Goal: Register for event/course

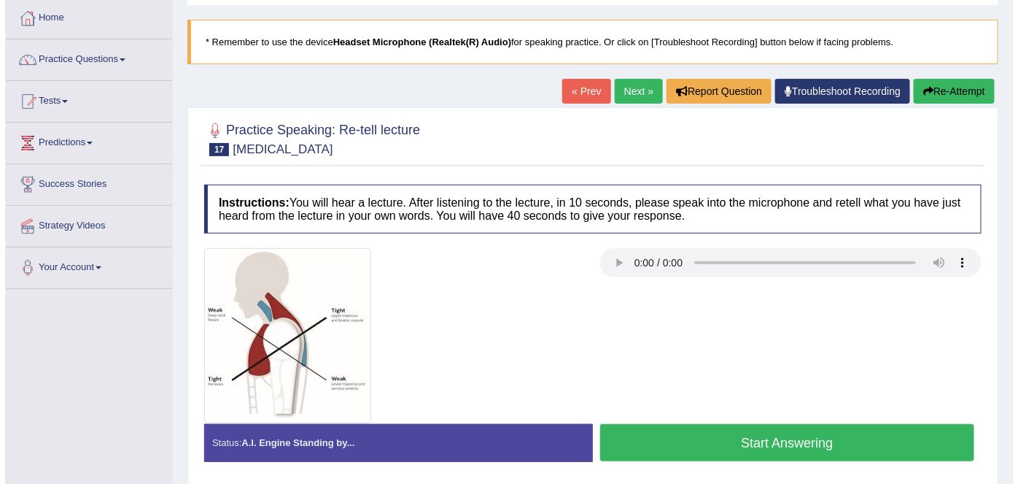
scroll to position [82, 0]
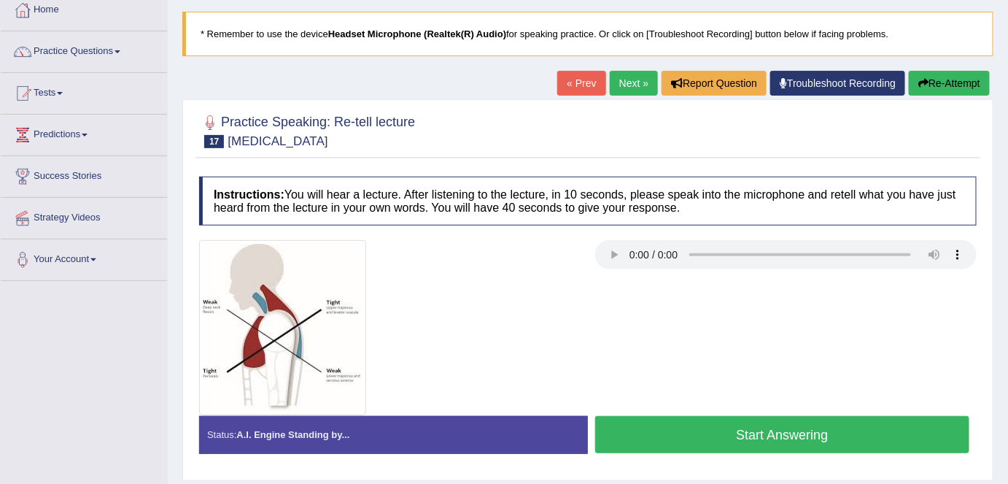
click at [767, 435] on button "Start Answering" at bounding box center [782, 434] width 374 height 37
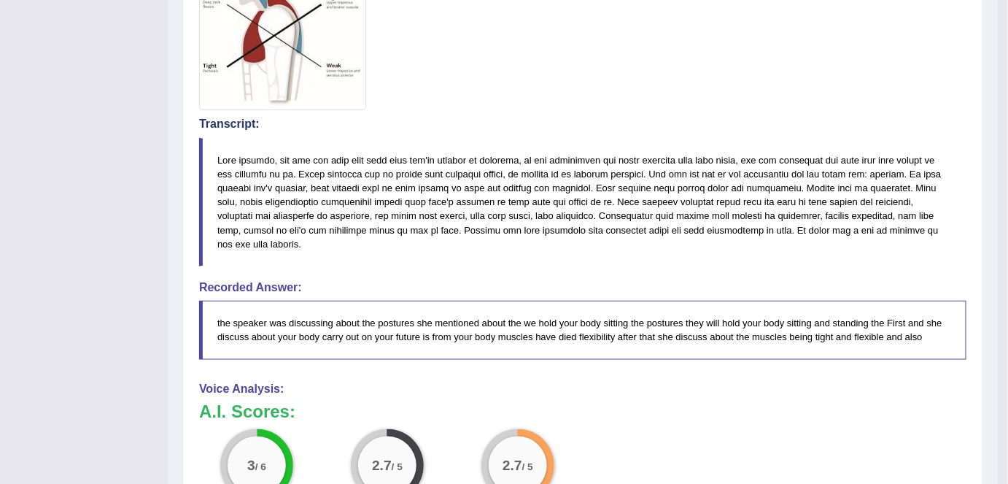
scroll to position [387, 0]
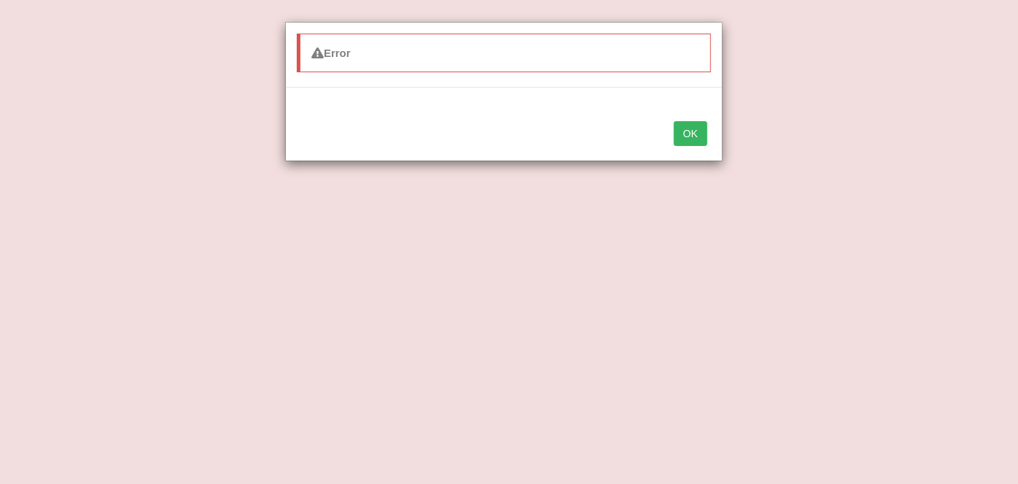
click at [692, 133] on button "OK" at bounding box center [691, 133] width 34 height 25
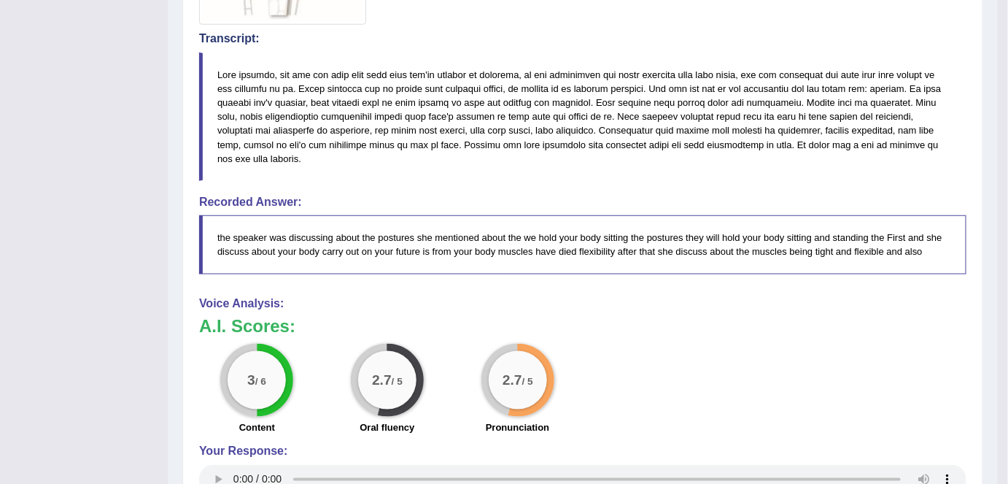
scroll to position [500, 0]
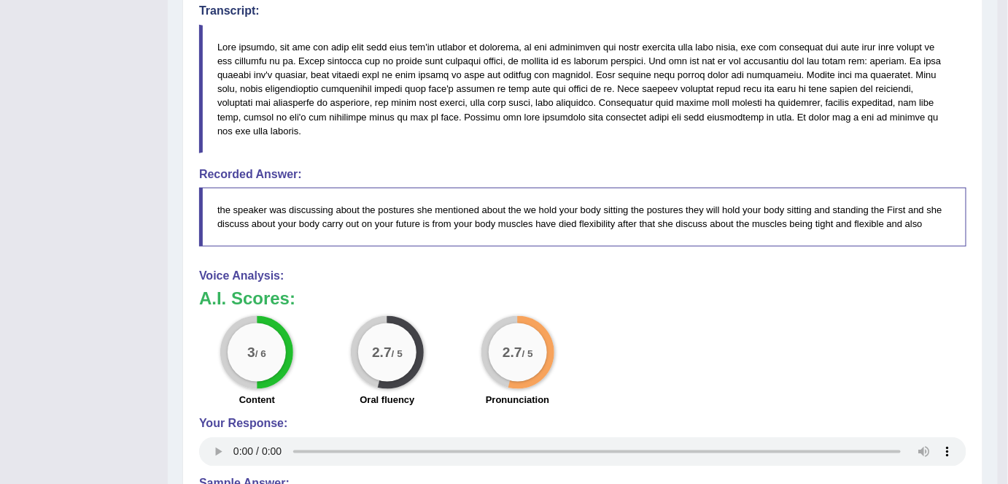
click at [759, 224] on blockquote "the speaker was discussing about the postures she mentioned about the we hold y…" at bounding box center [583, 217] width 768 height 58
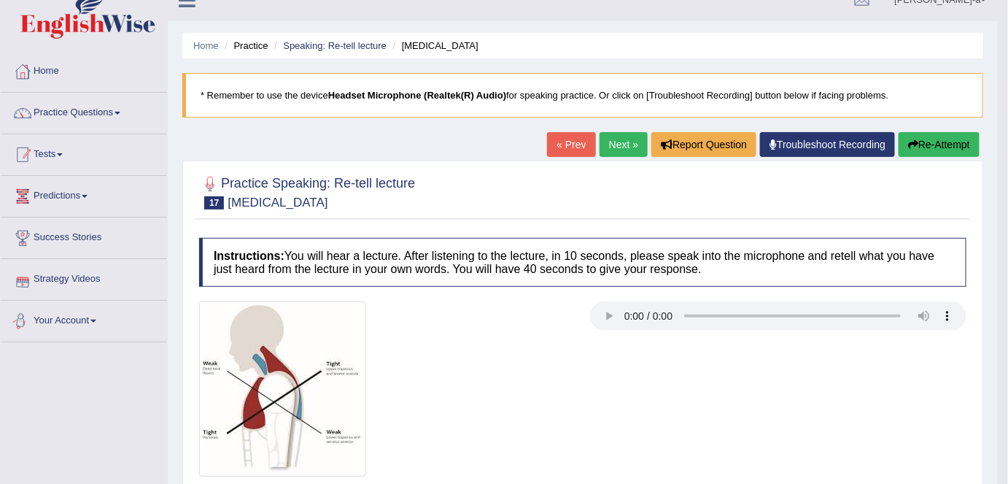
scroll to position [13, 0]
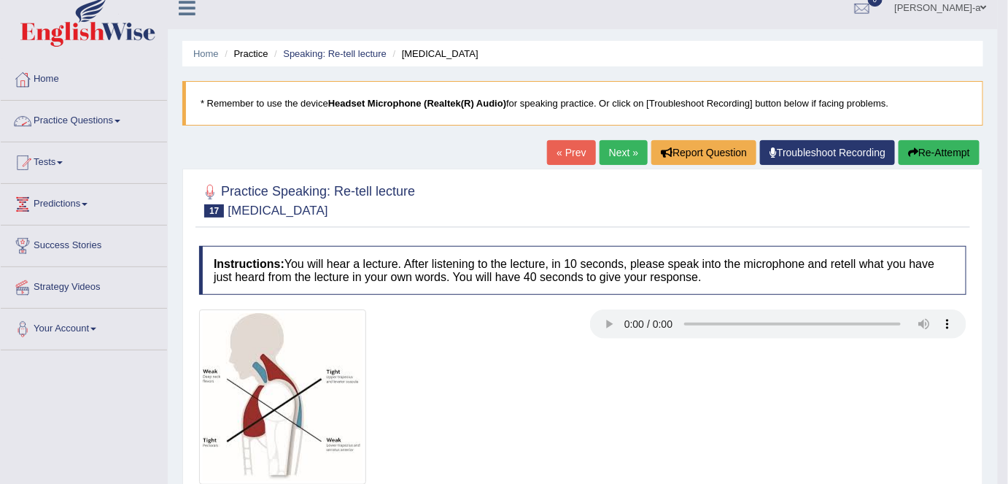
click at [120, 120] on span at bounding box center [118, 121] width 6 height 3
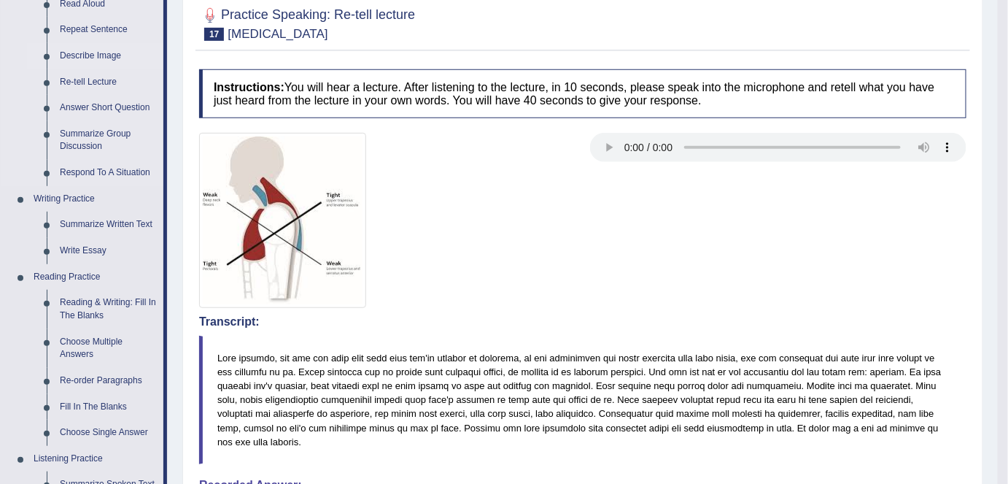
scroll to position [0, 0]
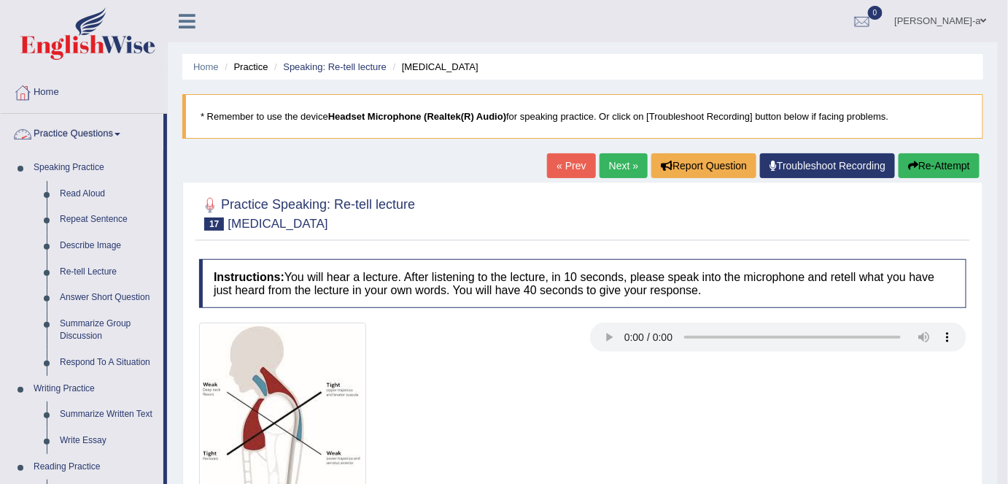
click at [120, 133] on span at bounding box center [118, 134] width 6 height 3
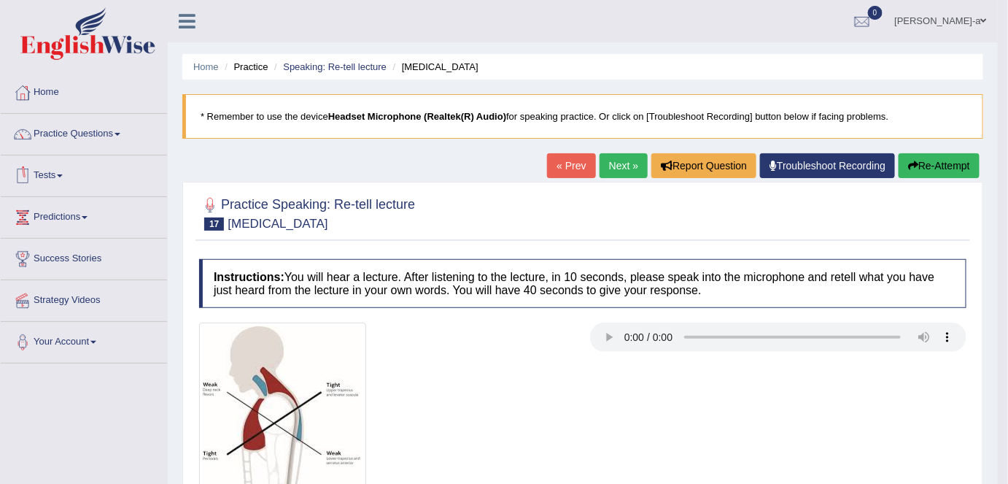
click at [63, 175] on span at bounding box center [60, 175] width 6 height 3
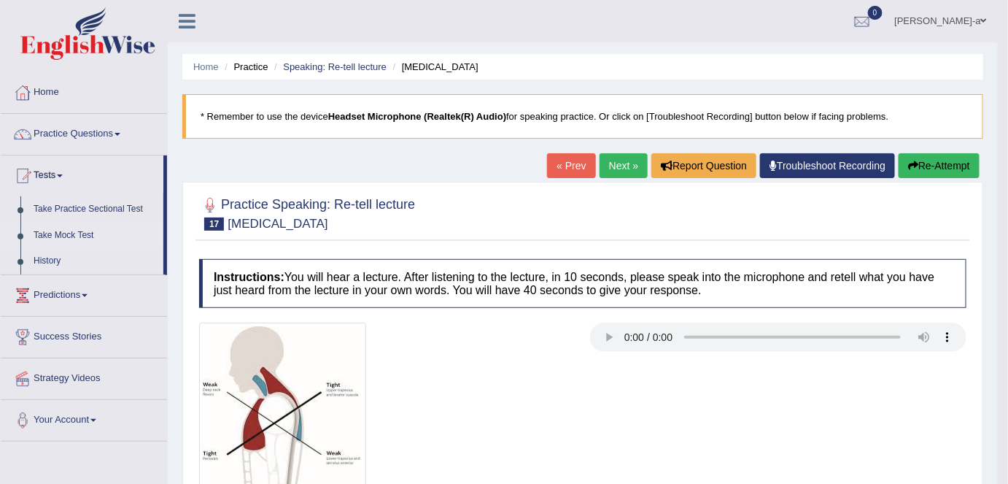
click at [83, 236] on link "Take Mock Test" at bounding box center [95, 236] width 136 height 26
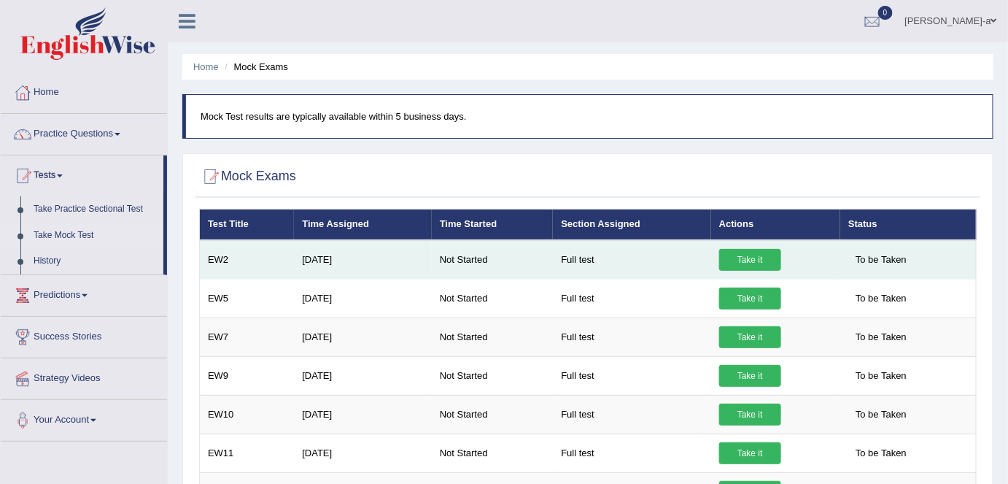
click at [744, 260] on link "Take it" at bounding box center [750, 260] width 62 height 22
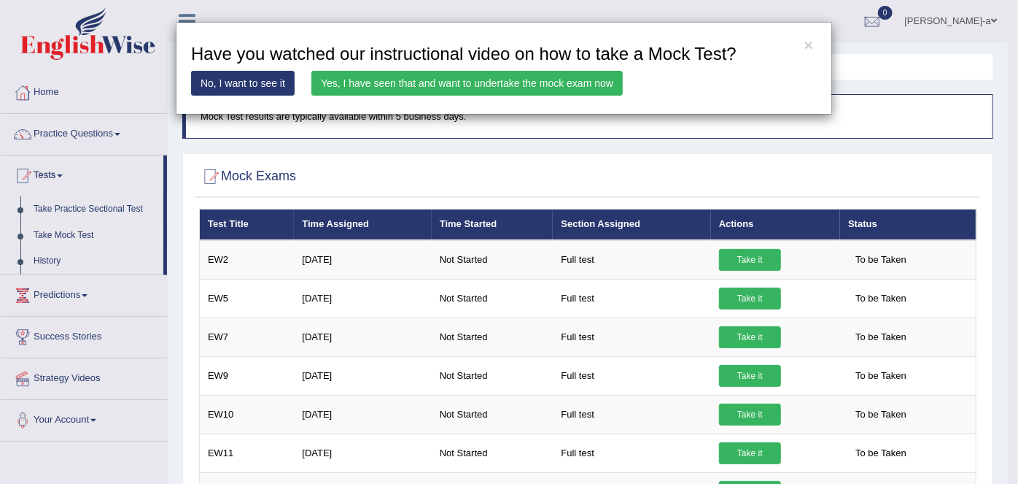
click at [587, 260] on div "× Have you watched our instructional video on how to take a Mock Test? No, I wa…" at bounding box center [509, 242] width 1018 height 484
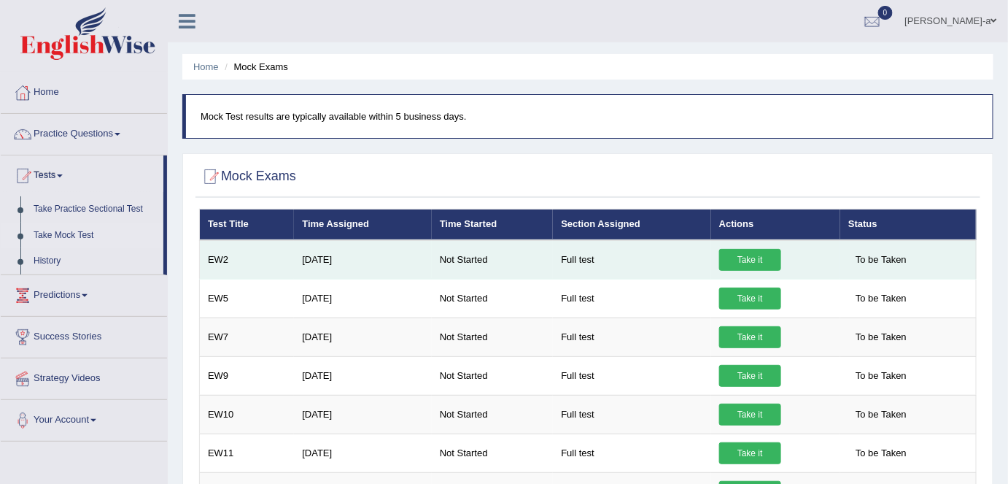
click at [873, 260] on span "To be Taken" at bounding box center [881, 260] width 66 height 22
click at [753, 259] on link "Take it" at bounding box center [750, 260] width 62 height 22
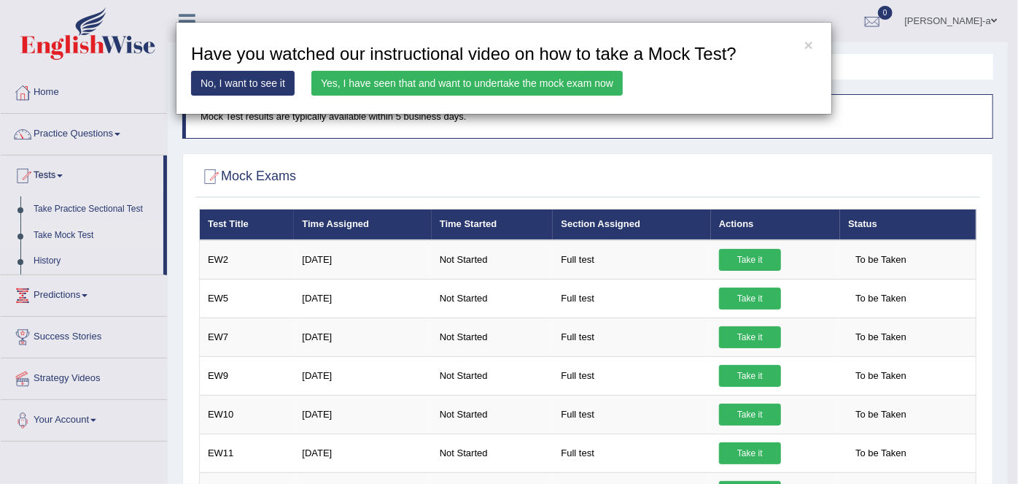
click at [484, 85] on link "Yes, I have seen that and want to undertake the mock exam now" at bounding box center [468, 83] width 312 height 25
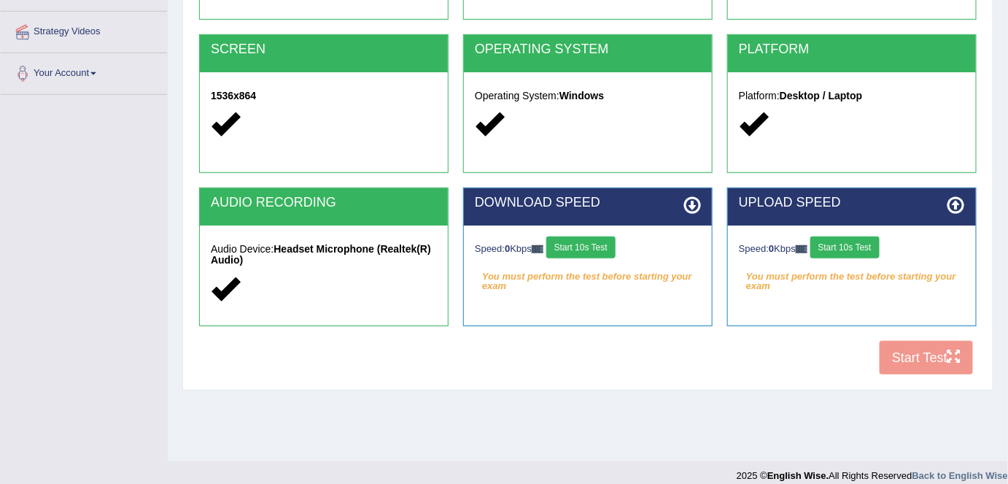
scroll to position [261, 0]
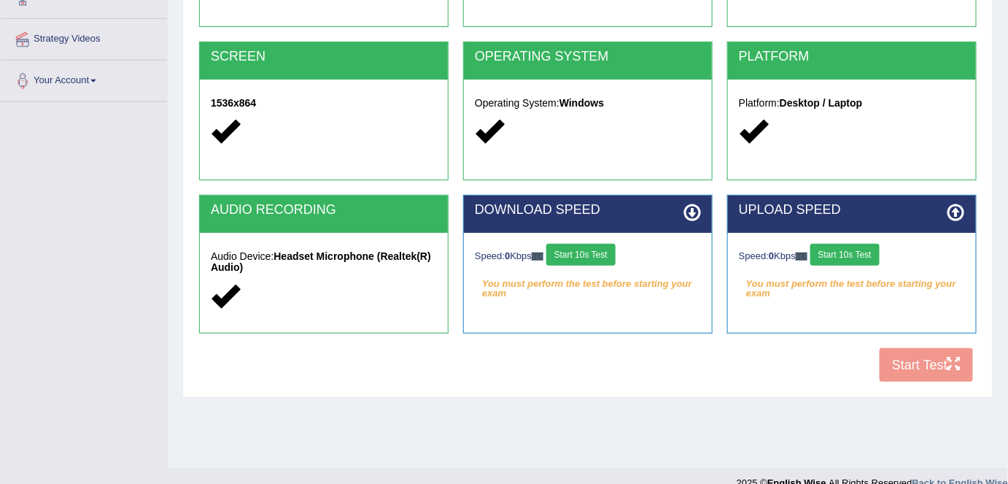
click at [581, 250] on button "Start 10s Test" at bounding box center [580, 255] width 69 height 22
click at [857, 252] on button "Start 10s Test" at bounding box center [845, 255] width 69 height 22
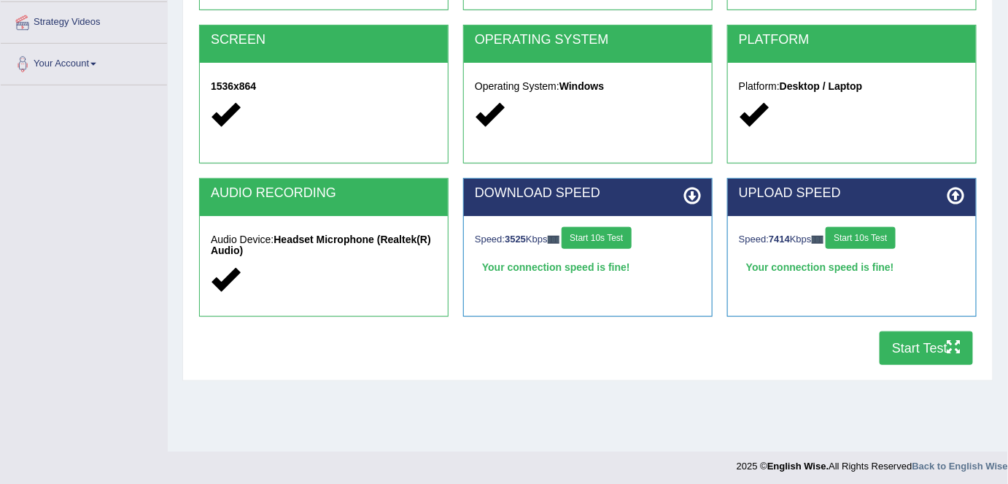
scroll to position [282, 0]
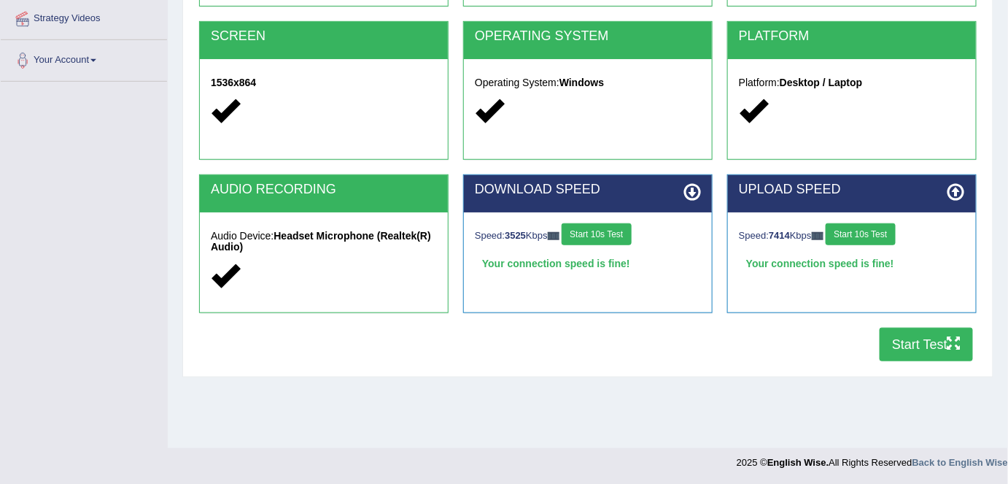
click at [938, 343] on button "Start Test" at bounding box center [926, 345] width 93 height 34
